Goal: Task Accomplishment & Management: Use online tool/utility

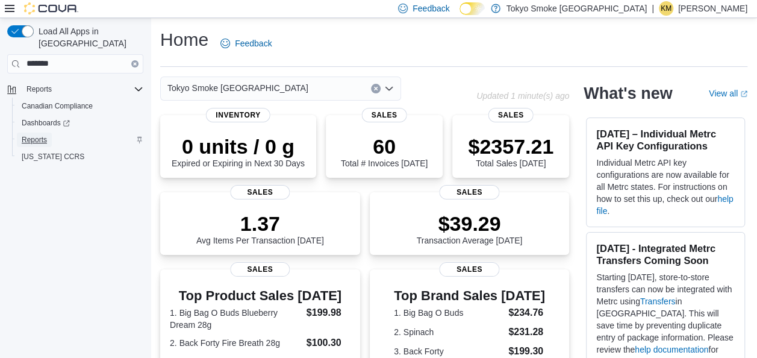
click at [43, 135] on span "Reports" at bounding box center [34, 140] width 25 height 10
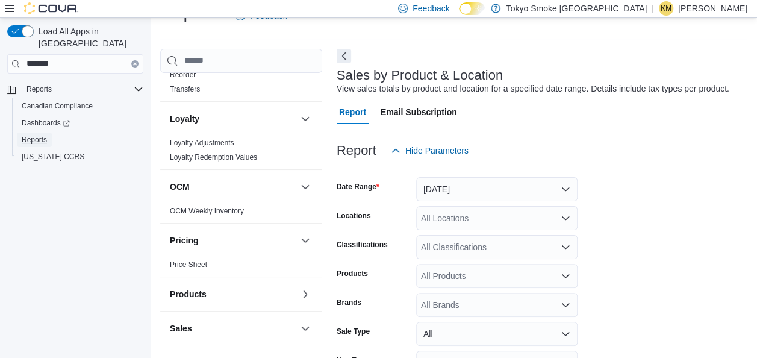
scroll to position [893, 0]
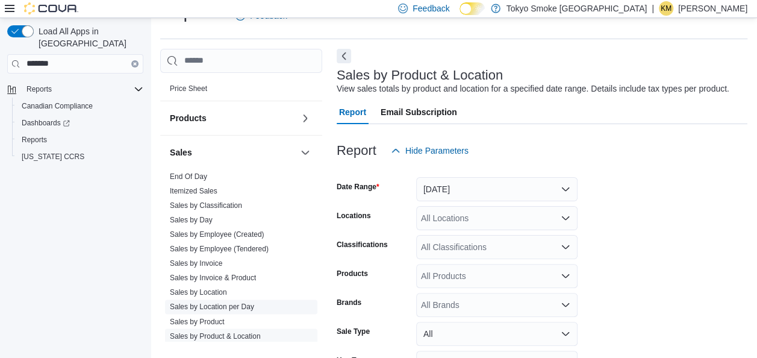
click at [244, 302] on link "Sales by Location per Day" at bounding box center [212, 306] width 84 height 8
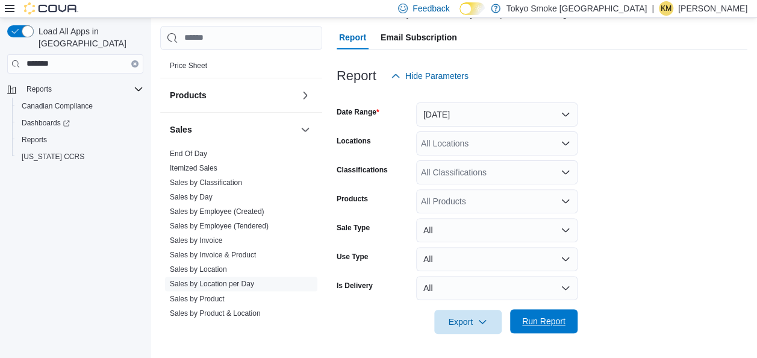
click at [531, 322] on span "Run Report" at bounding box center [543, 321] width 43 height 12
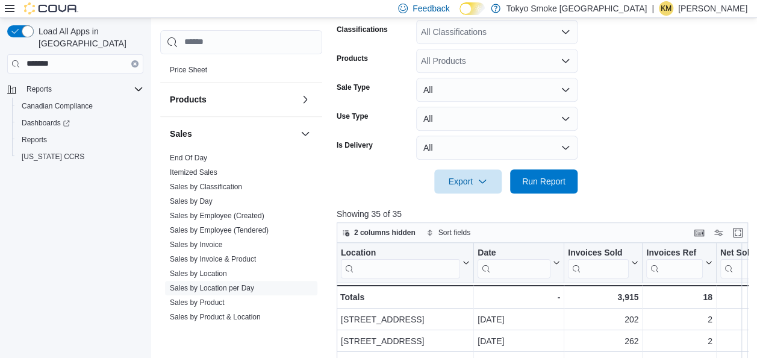
scroll to position [305, 0]
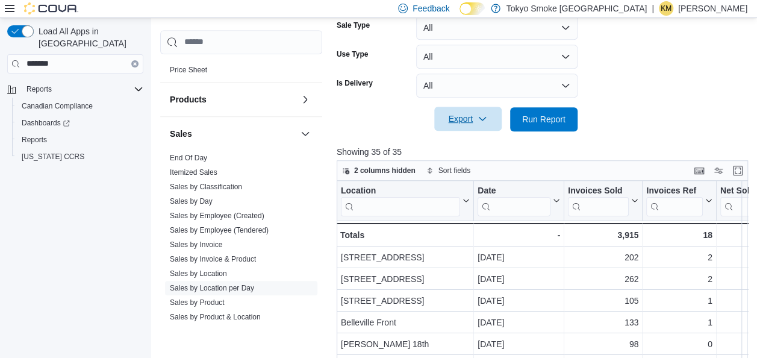
click at [473, 117] on span "Export" at bounding box center [467, 119] width 53 height 24
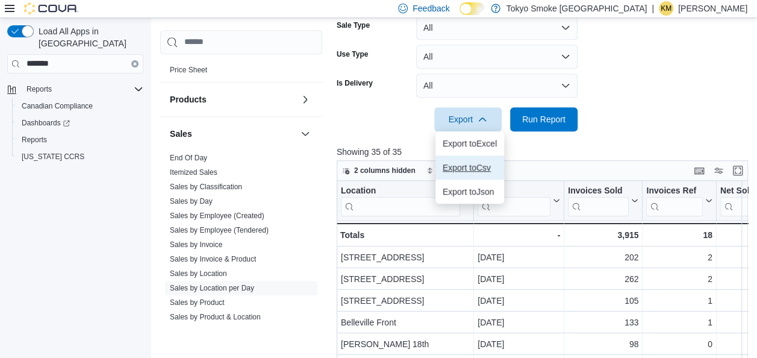
click at [486, 164] on span "Export to Csv" at bounding box center [470, 168] width 54 height 10
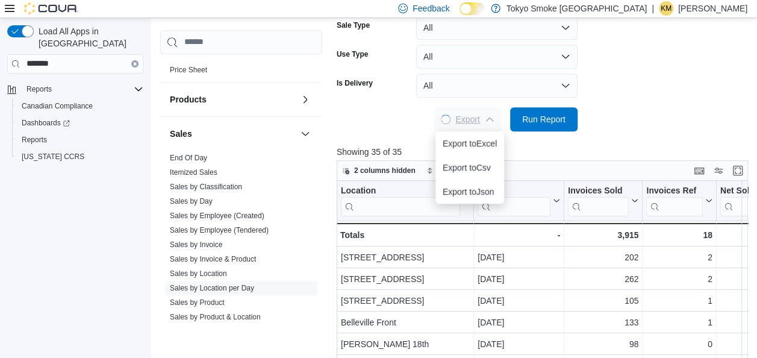
scroll to position [0, 0]
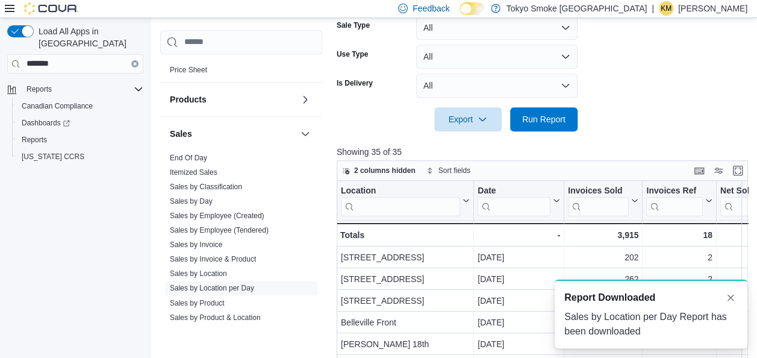
click at [710, 11] on p "Krista Maitland" at bounding box center [712, 8] width 69 height 14
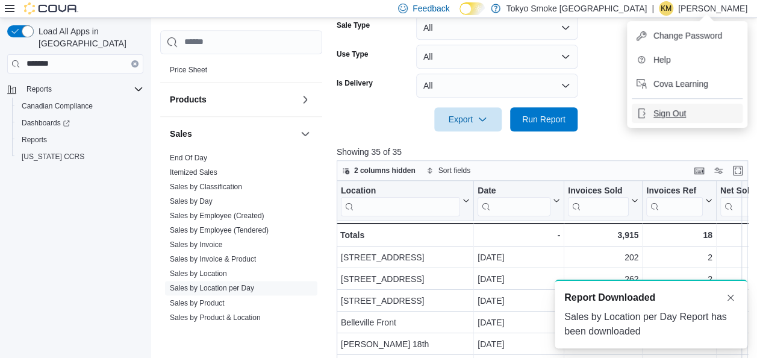
click at [662, 116] on span "Sign Out" at bounding box center [669, 113] width 33 height 12
